Goal: Task Accomplishment & Management: Manage account settings

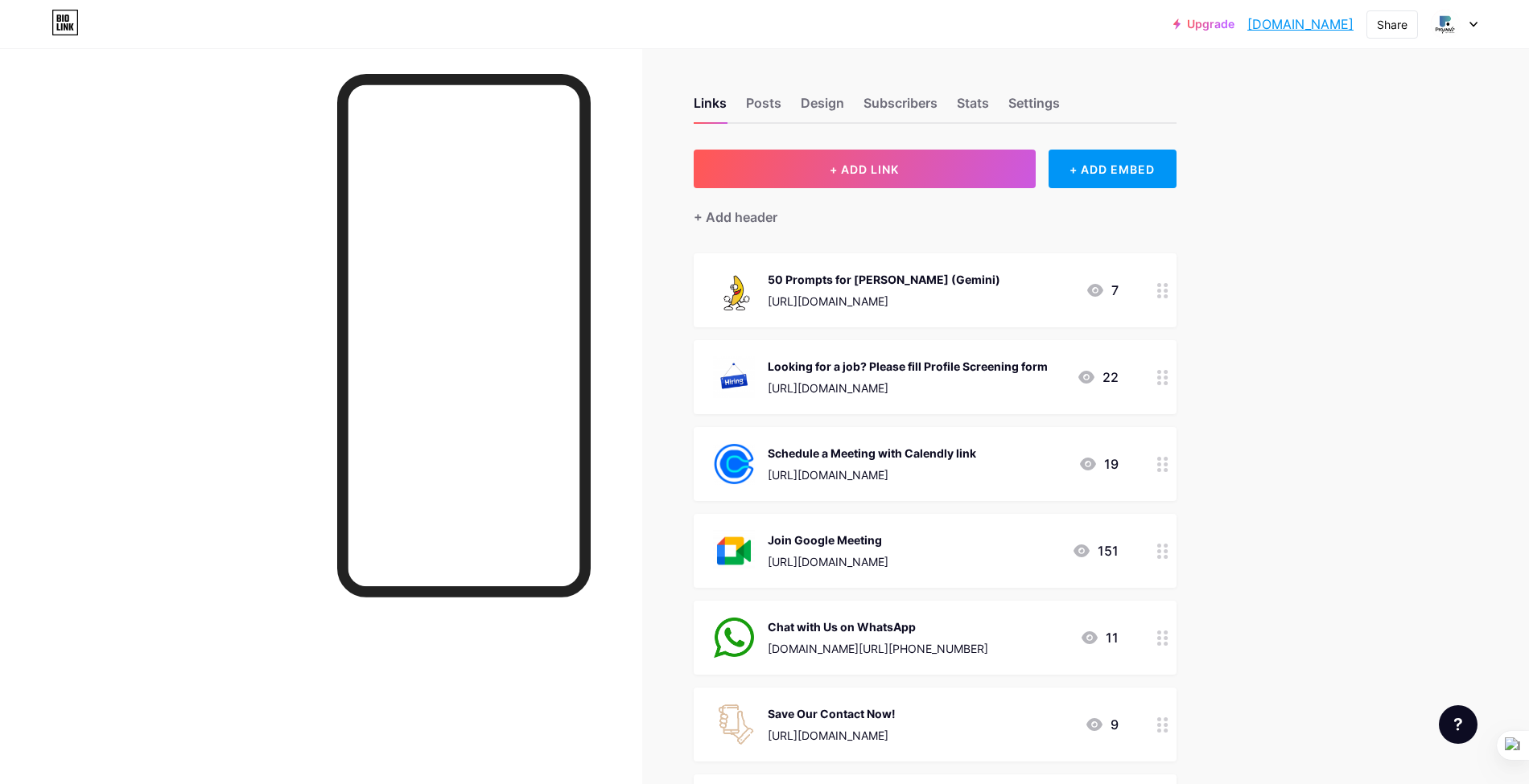
click at [1211, 28] on link "Upgrade" at bounding box center [1204, 24] width 61 height 13
click at [1325, 27] on link "[DOMAIN_NAME]" at bounding box center [1300, 24] width 106 height 20
